Goal: Complete application form

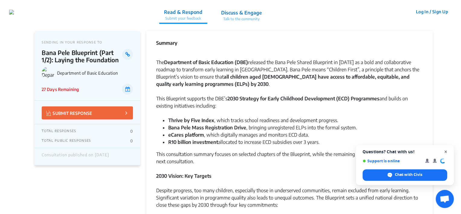
click at [447, 151] on span "Open chat" at bounding box center [446, 152] width 8 height 8
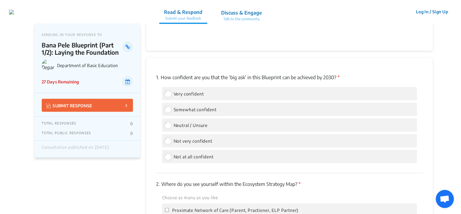
scroll to position [751, 0]
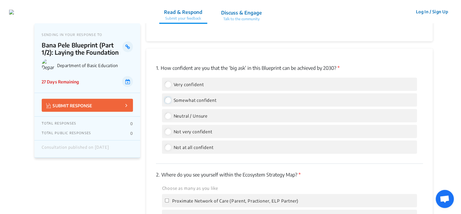
click at [168, 100] on input "Somewhat confident" at bounding box center [167, 99] width 5 height 5
radio input "true"
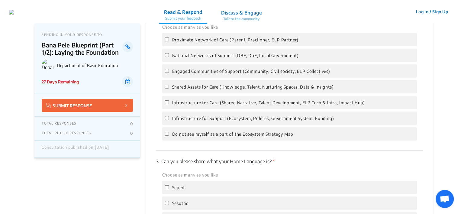
scroll to position [916, 0]
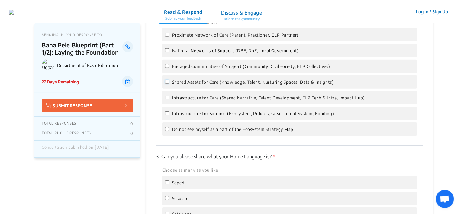
click at [166, 82] on input "Shared Assets for Care (Knowledge, Talent, Nurturing Spaces, Data & Insights)" at bounding box center [167, 82] width 4 height 4
checkbox input "true"
click at [167, 66] on input "Engaged Communities of Support (Community, Civil society, ELP Collectives)" at bounding box center [167, 66] width 4 height 4
checkbox input "true"
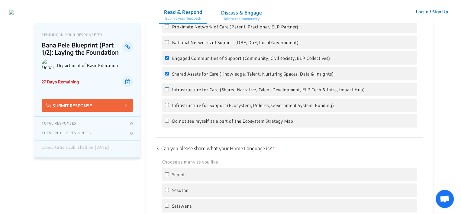
click at [167, 89] on input "Infrastructure for Care (Shared Narrative, Talent Development, ELP Tech & Infra…" at bounding box center [167, 89] width 4 height 4
checkbox input "true"
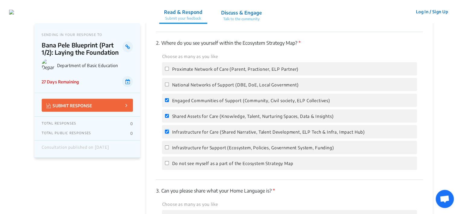
scroll to position [882, 0]
click at [165, 85] on input "National Networks of Support (DBE, DoE, Local Government)" at bounding box center [167, 85] width 4 height 4
checkbox input "true"
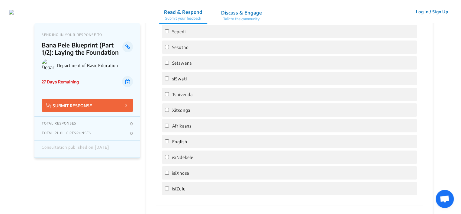
scroll to position [1068, 0]
click at [167, 142] on input "English" at bounding box center [167, 141] width 4 height 4
checkbox input "true"
click at [165, 190] on input "isiZulu" at bounding box center [167, 188] width 4 height 4
checkbox input "true"
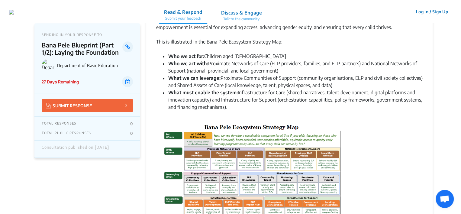
scroll to position [353, 0]
